Goal: Task Accomplishment & Management: Use online tool/utility

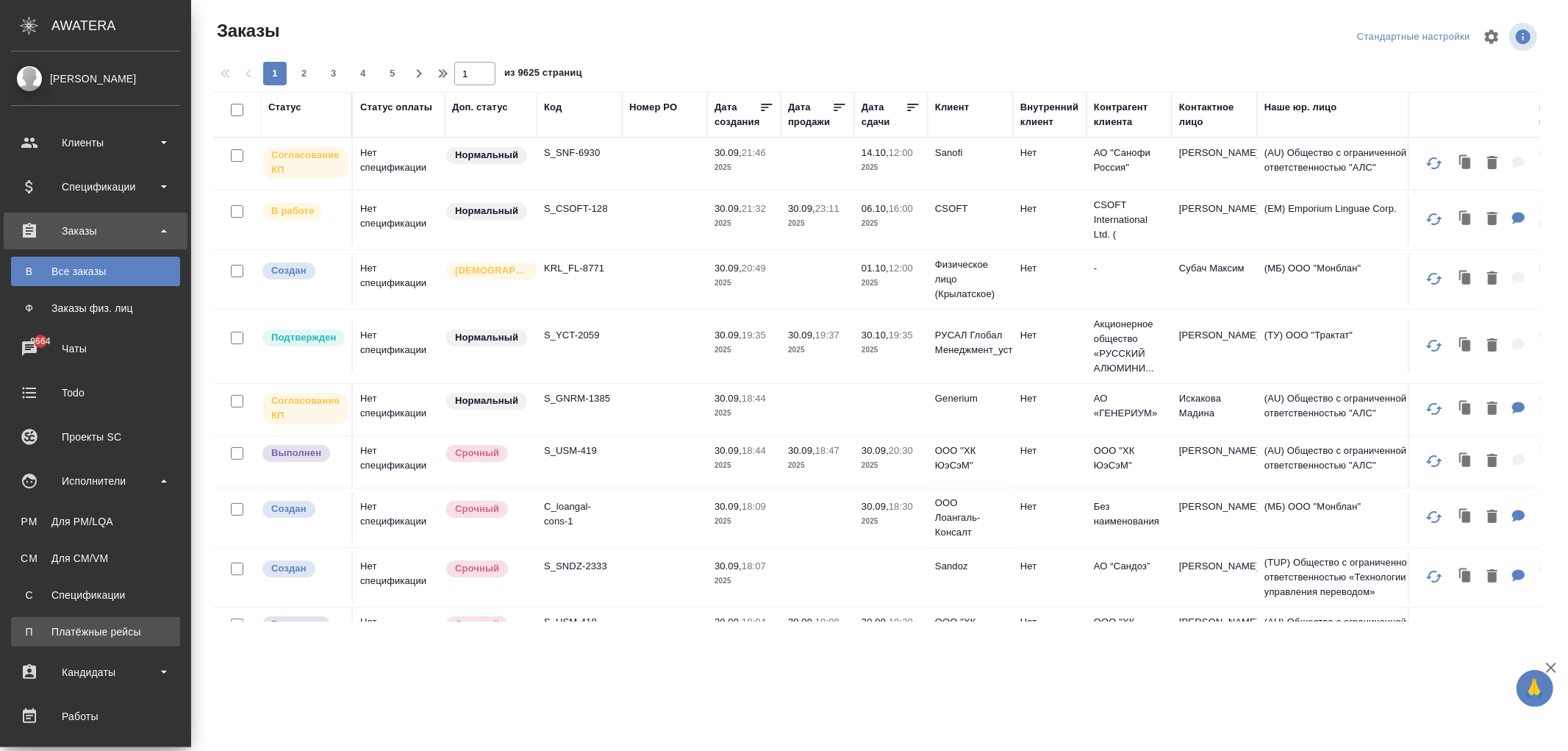
scroll to position [245, 0]
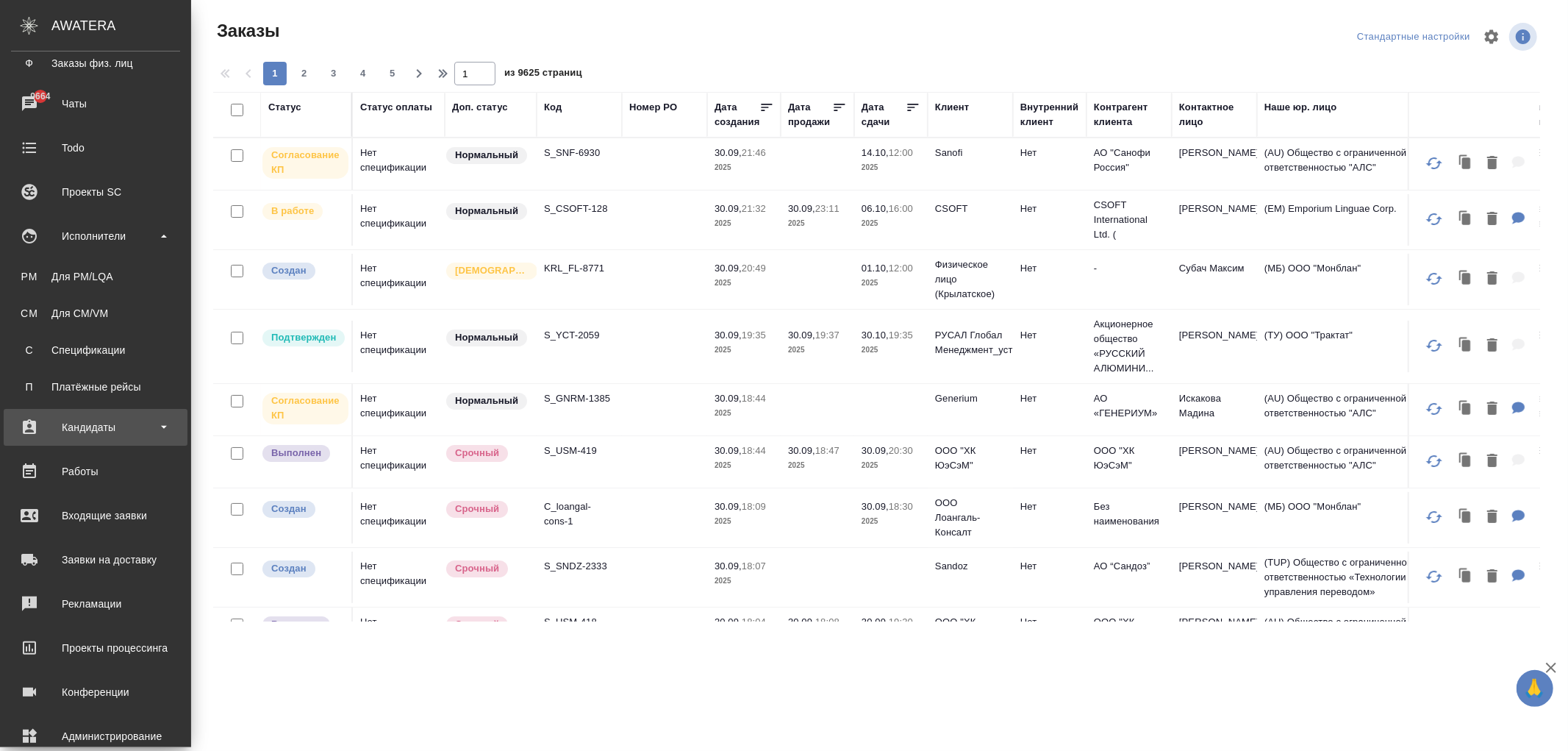
click at [107, 422] on div "Кандидаты" at bounding box center [95, 426] width 170 height 22
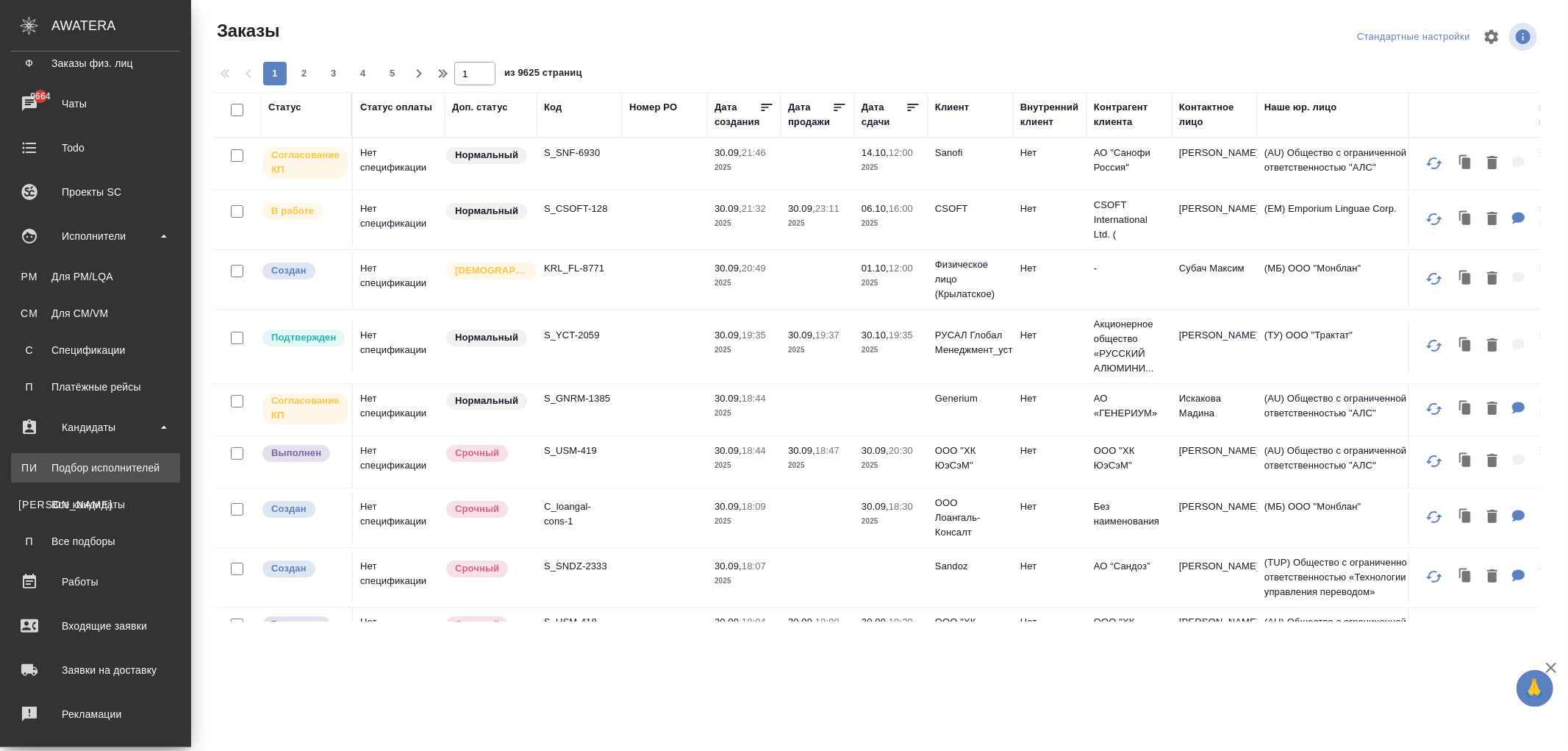
click at [86, 464] on div "Подбор исполнителей" at bounding box center [95, 467] width 154 height 15
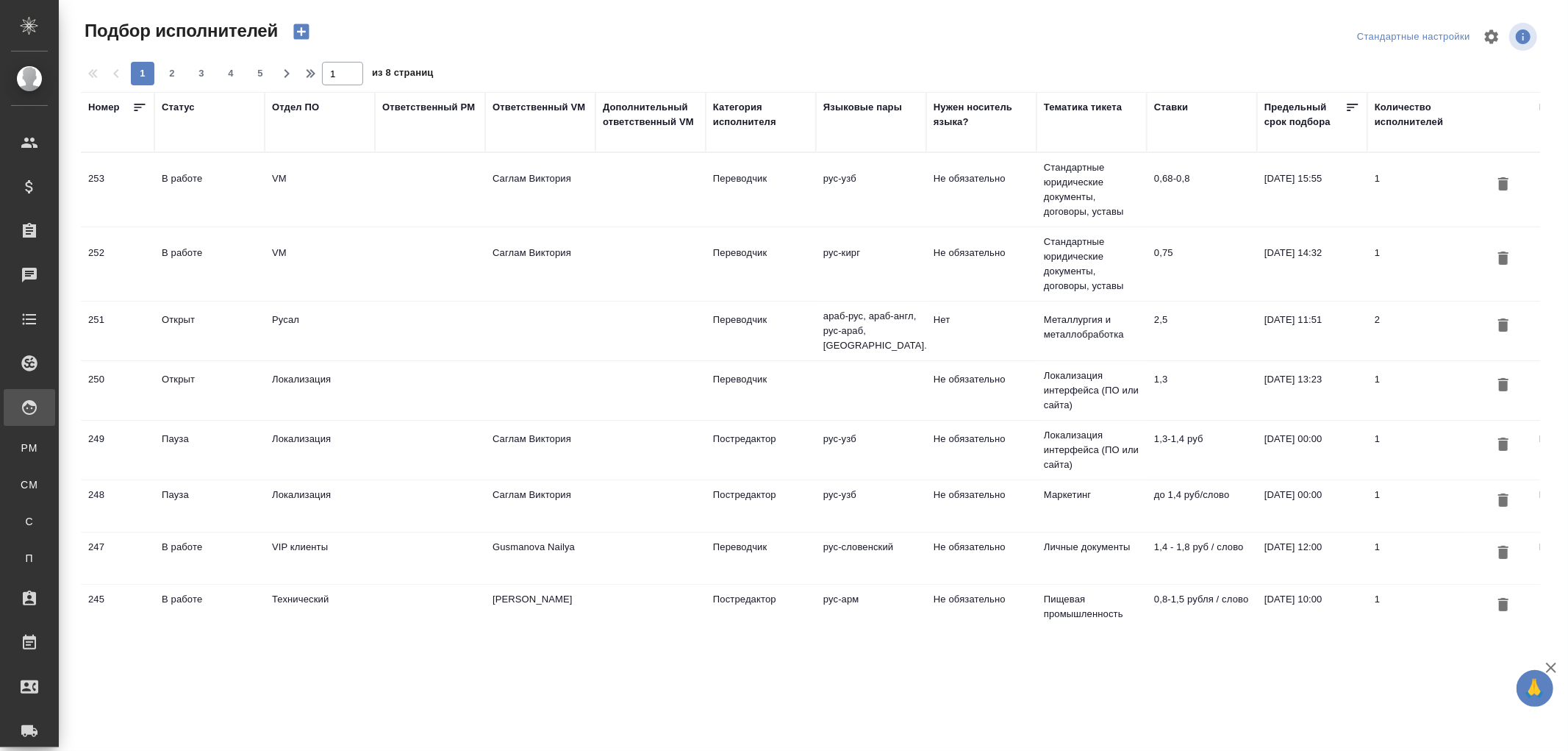
click at [281, 262] on td "VM" at bounding box center [320, 264] width 110 height 51
